Goal: Task Accomplishment & Management: Manage account settings

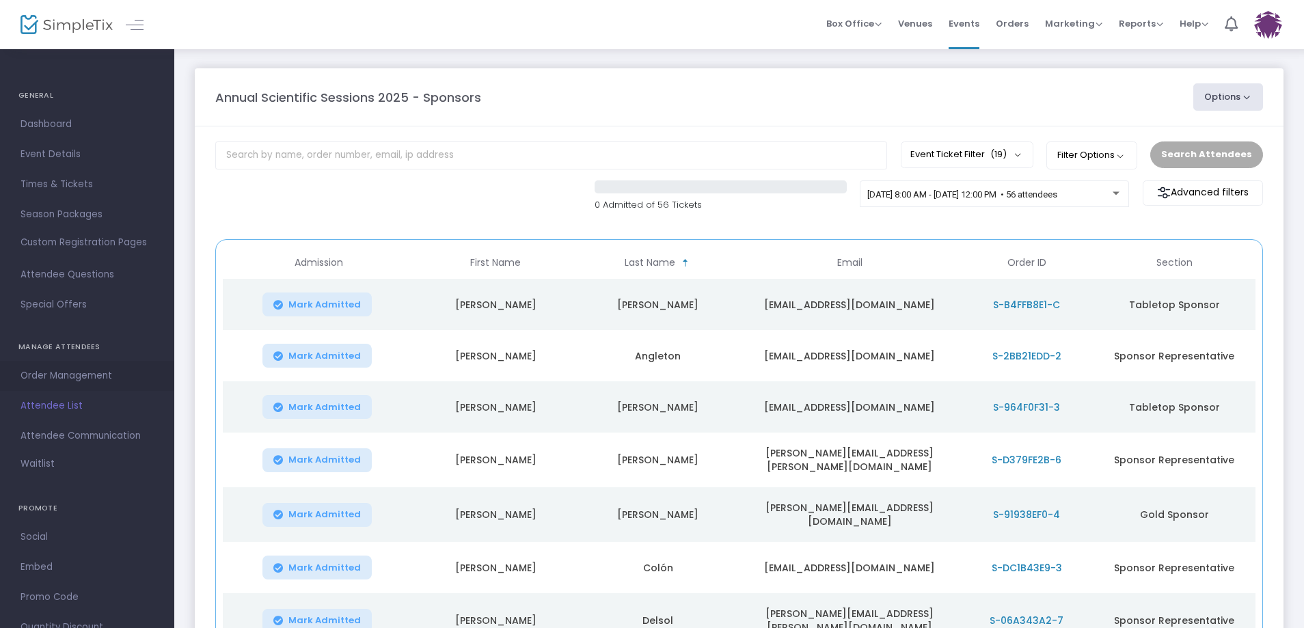
click at [81, 371] on span "Order Management" at bounding box center [86, 376] width 133 height 18
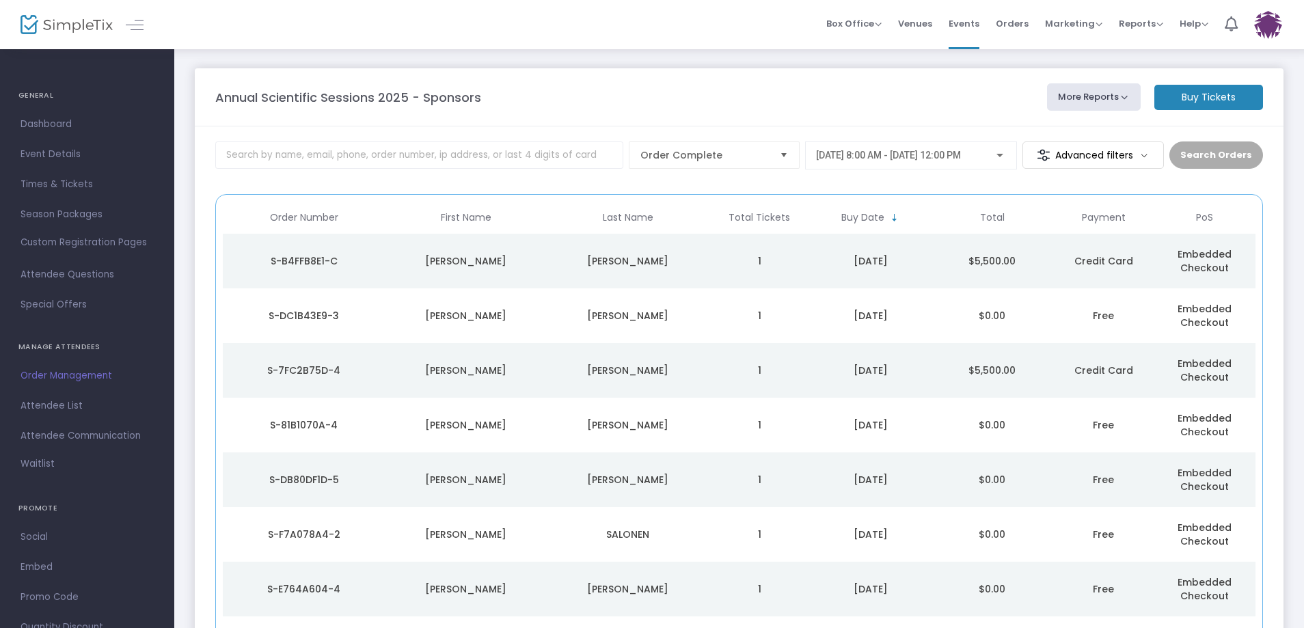
click at [296, 259] on div "S-B4FFB8E1-C" at bounding box center [303, 261] width 155 height 14
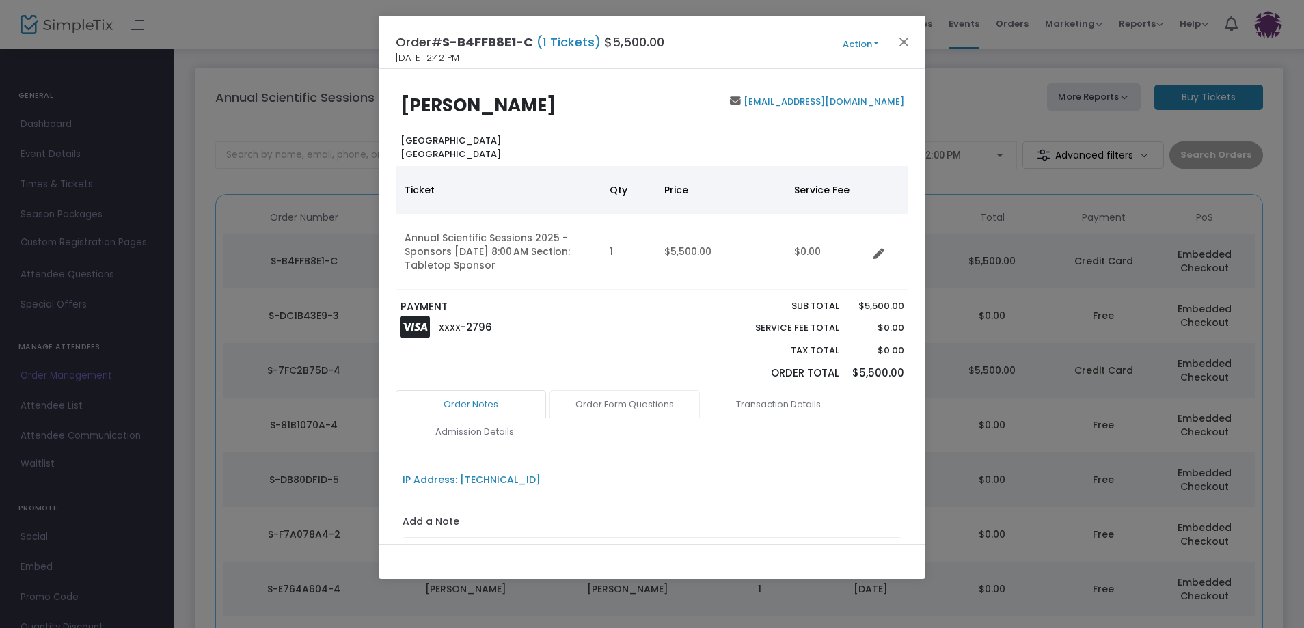
click at [624, 403] on link "Order Form Questions" at bounding box center [624, 404] width 150 height 29
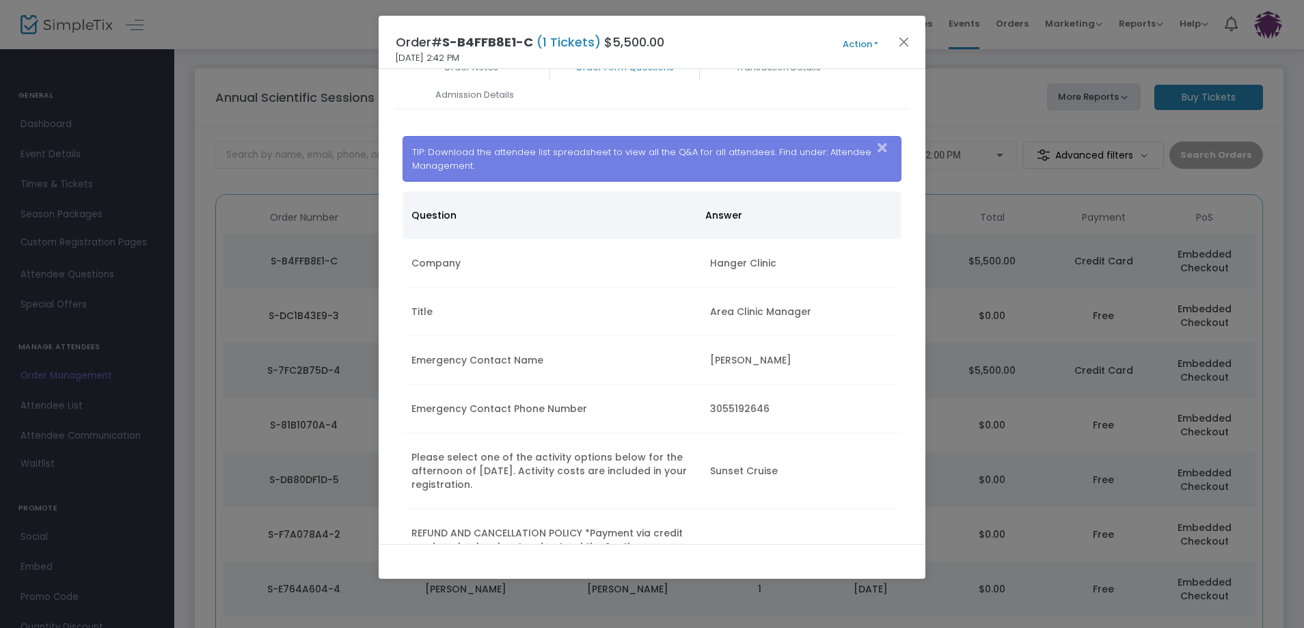
scroll to position [342, 0]
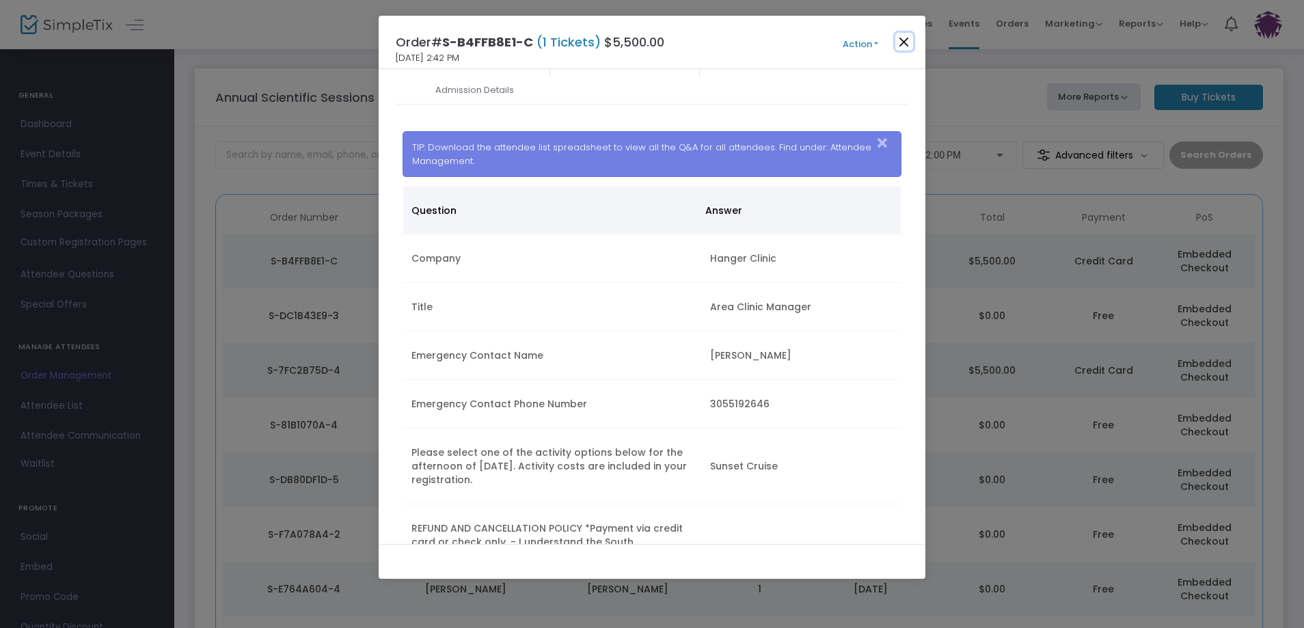
click at [909, 48] on button "Close" at bounding box center [904, 42] width 18 height 18
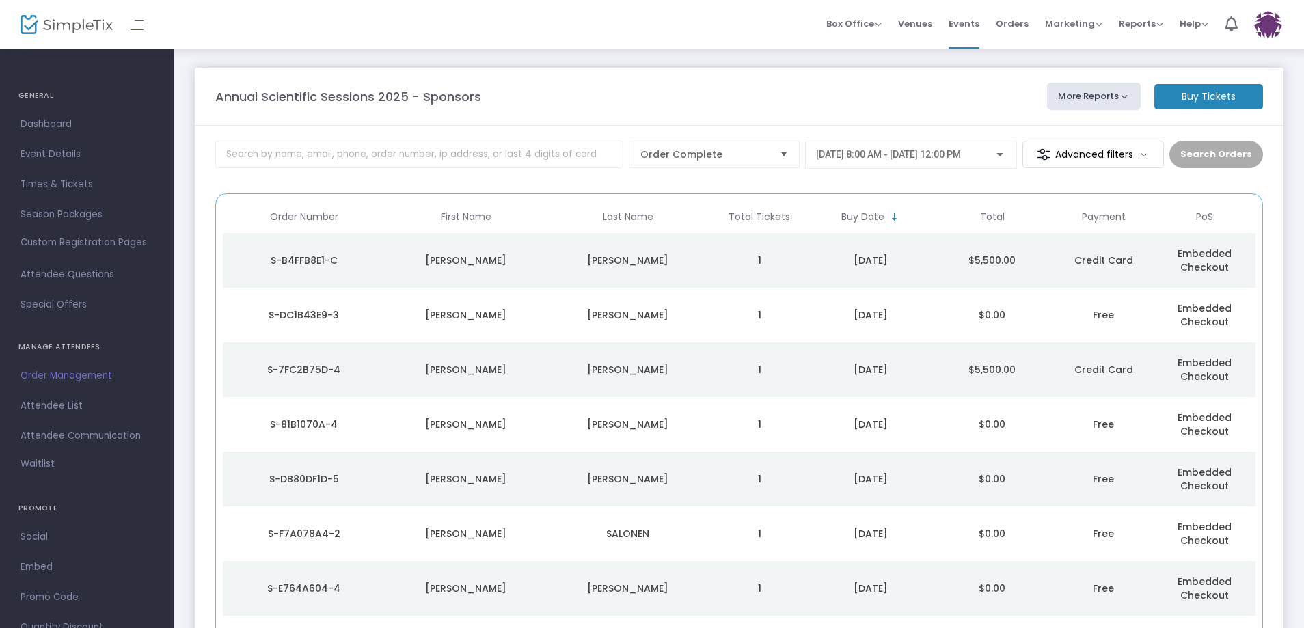
scroll to position [0, 0]
click at [59, 19] on img at bounding box center [66, 25] width 92 height 20
